Goal: Book appointment/travel/reservation

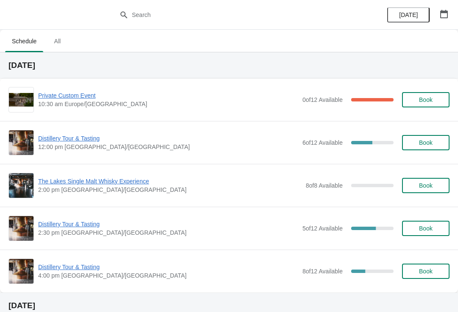
click at [60, 98] on span "Private Custom Event" at bounding box center [168, 95] width 260 height 8
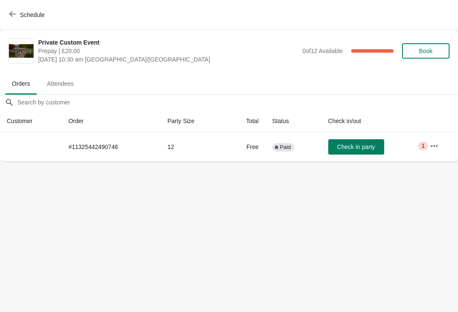
click at [432, 150] on icon "button" at bounding box center [434, 146] width 8 height 8
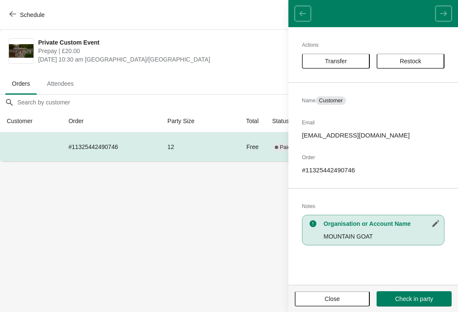
click at [343, 302] on button "Close" at bounding box center [332, 298] width 75 height 15
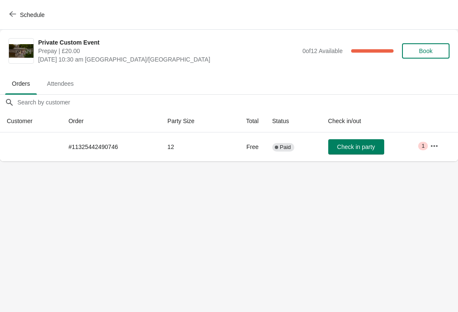
click at [17, 14] on span "Schedule" at bounding box center [27, 15] width 33 height 8
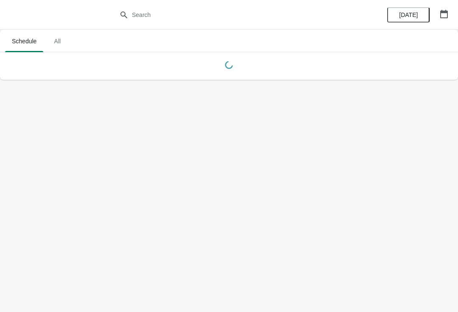
click at [446, 17] on icon "button" at bounding box center [444, 14] width 8 height 8
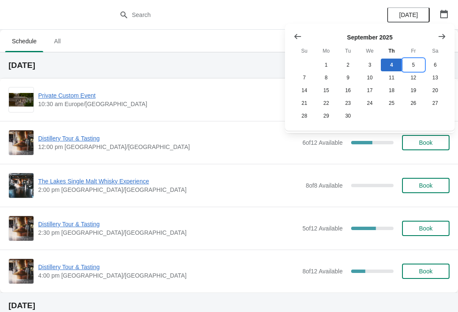
click at [417, 63] on button "5" at bounding box center [413, 64] width 22 height 13
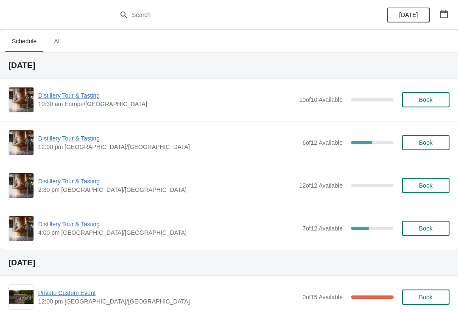
click at [446, 21] on button "button" at bounding box center [443, 13] width 15 height 15
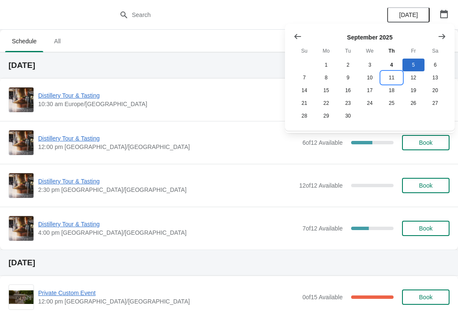
click at [393, 78] on button "11" at bounding box center [392, 77] width 22 height 13
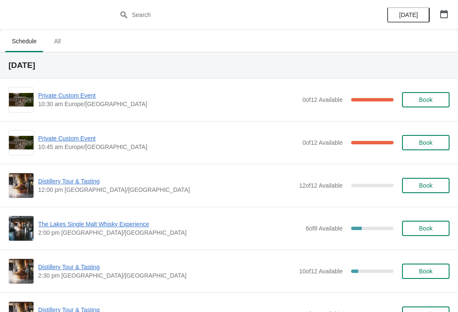
click at [360, 101] on div "0 of 12 Available 100 %" at bounding box center [347, 99] width 91 height 15
click at [69, 99] on span "Private Custom Event" at bounding box center [168, 95] width 260 height 8
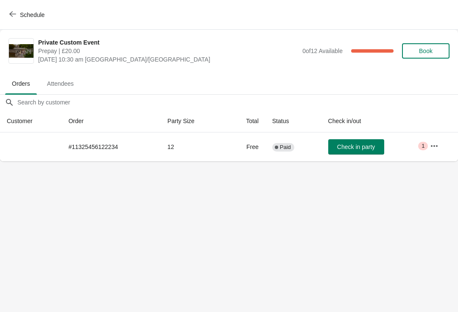
click at [436, 149] on icon "button" at bounding box center [434, 146] width 8 height 8
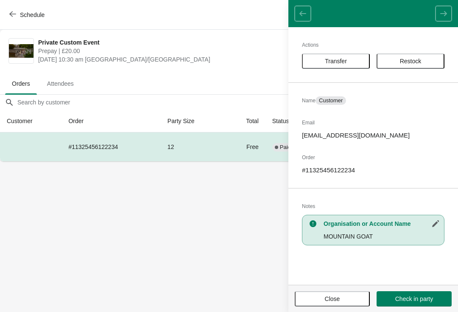
click at [332, 301] on span "Close" at bounding box center [332, 298] width 15 height 7
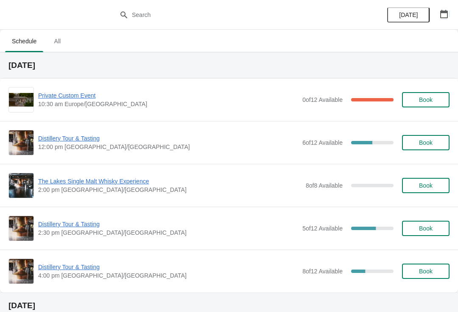
click at [451, 11] on button "button" at bounding box center [443, 13] width 15 height 15
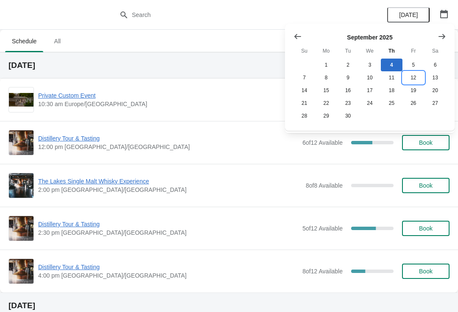
click at [418, 80] on button "12" at bounding box center [413, 77] width 22 height 13
